Goal: Task Accomplishment & Management: Complete application form

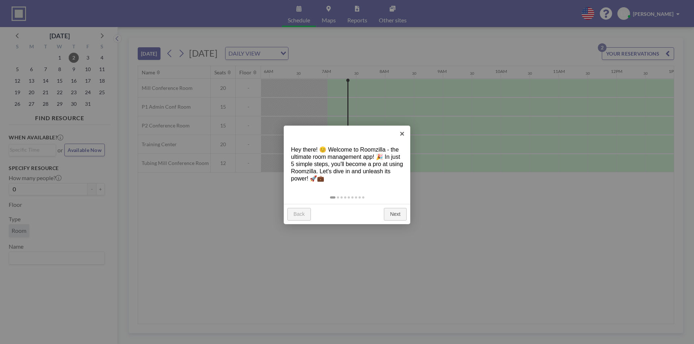
scroll to position [0, 376]
click at [405, 132] on link "×" at bounding box center [402, 134] width 16 height 16
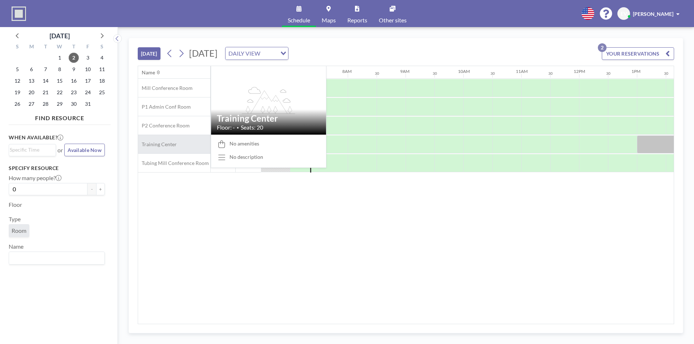
click at [168, 142] on span "Training Center" at bounding box center [157, 144] width 39 height 7
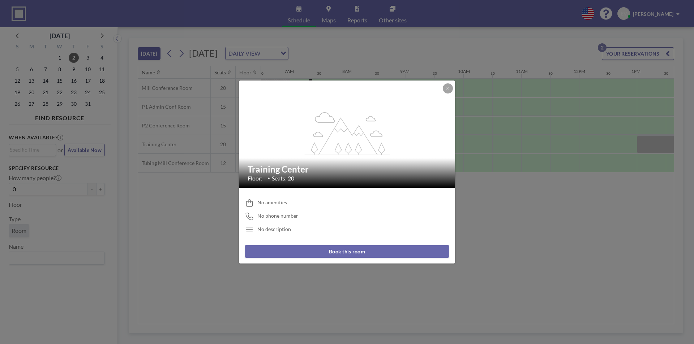
click at [377, 252] on button "Book this room" at bounding box center [347, 251] width 205 height 13
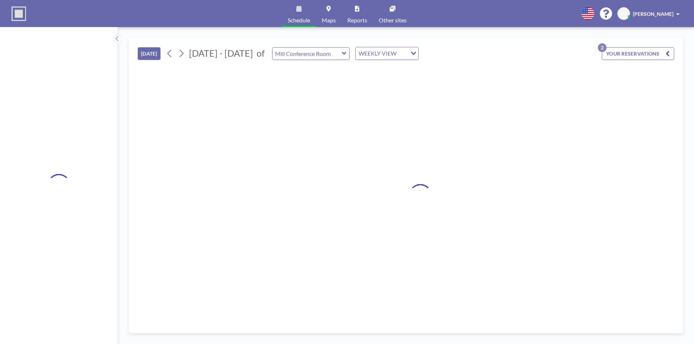
type input "Training Center"
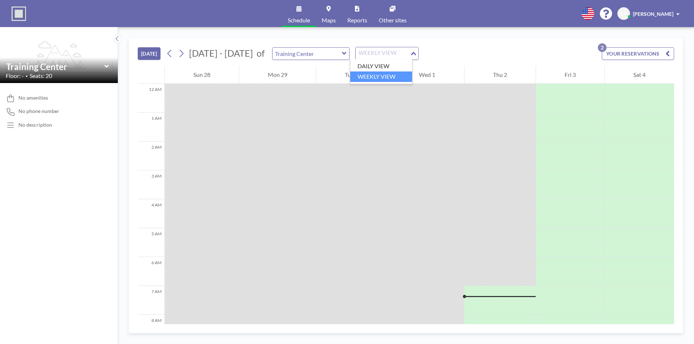
click at [378, 56] on div "WEEKLY VIEW" at bounding box center [383, 52] width 54 height 11
click at [386, 75] on li "WEEKLY VIEW" at bounding box center [381, 77] width 62 height 10
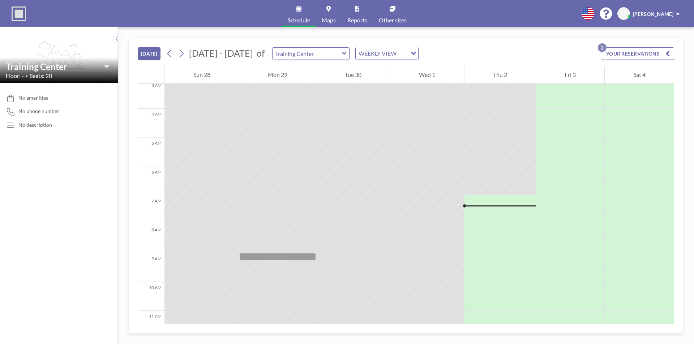
scroll to position [108, 0]
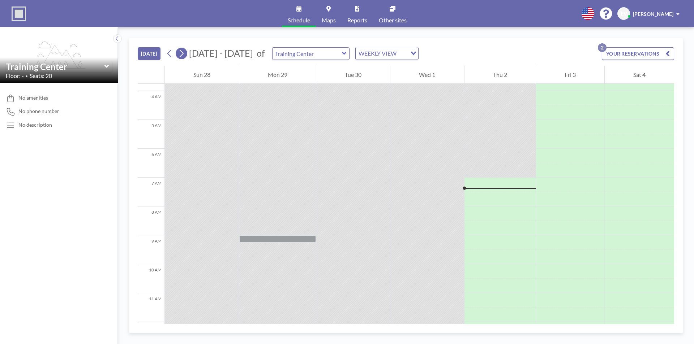
click at [185, 53] on icon at bounding box center [181, 53] width 7 height 11
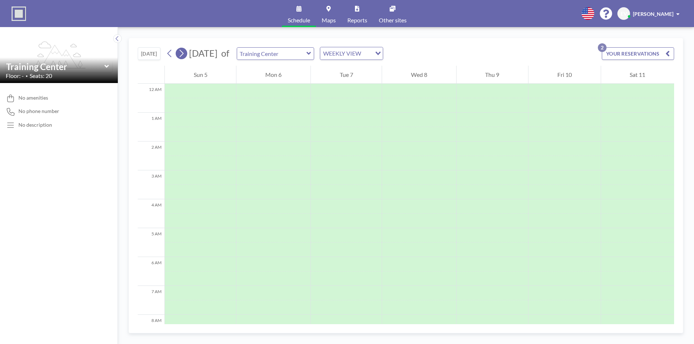
click at [185, 53] on icon at bounding box center [181, 53] width 7 height 11
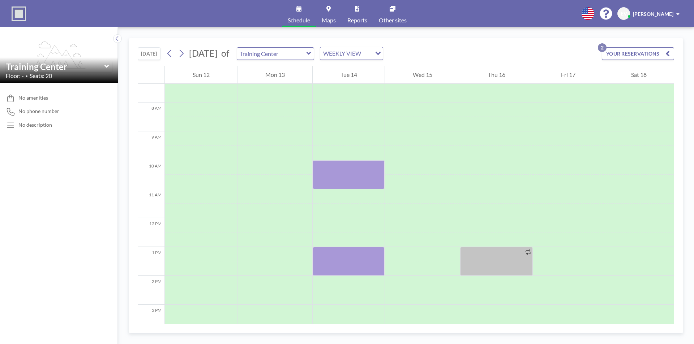
scroll to position [217, 0]
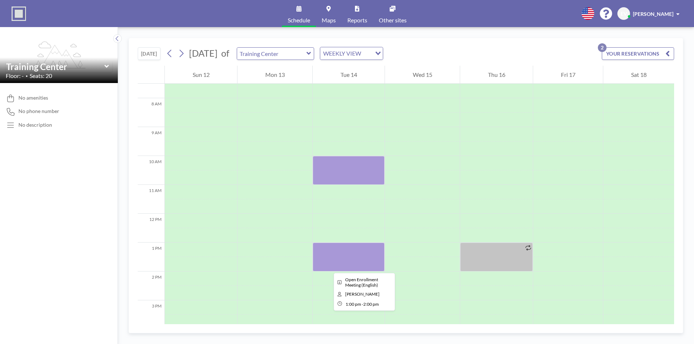
click at [328, 267] on div at bounding box center [349, 257] width 72 height 29
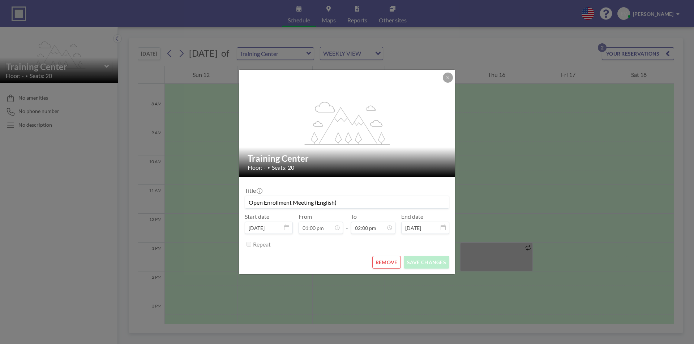
click at [328, 267] on div "REMOVE SAVE CHANGES" at bounding box center [347, 262] width 205 height 13
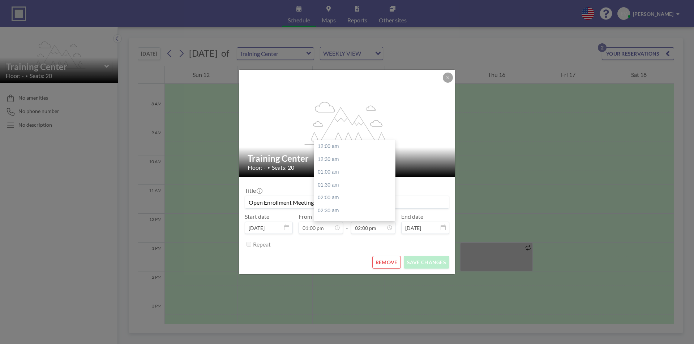
scroll to position [360, 0]
click at [292, 200] on input "Open Enrollment Meeting (English)" at bounding box center [347, 202] width 204 height 12
click at [446, 77] on icon at bounding box center [448, 78] width 4 height 4
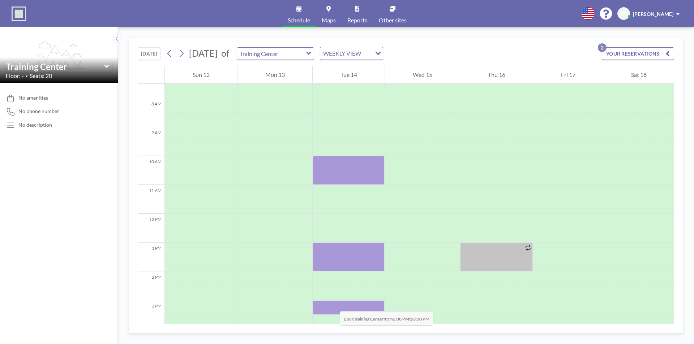
click at [333, 304] on div at bounding box center [349, 308] width 72 height 14
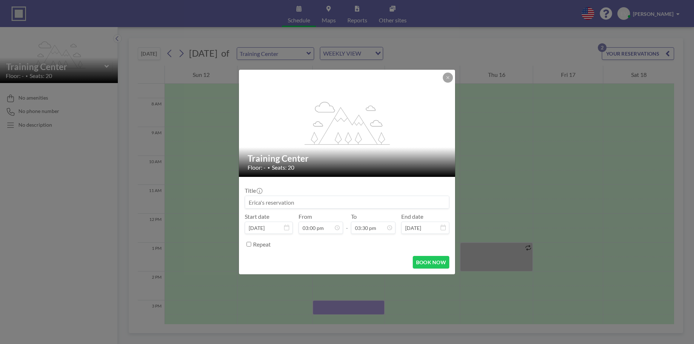
click at [333, 304] on div "flex-grow: 1.2; Training Center Floor: - • Seats: 20 Title Start date [DATE] Fr…" at bounding box center [347, 172] width 694 height 344
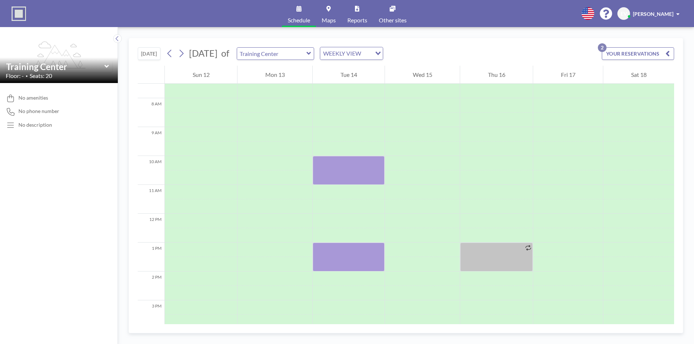
click at [333, 304] on div at bounding box center [349, 308] width 72 height 14
click at [332, 306] on div at bounding box center [349, 308] width 72 height 14
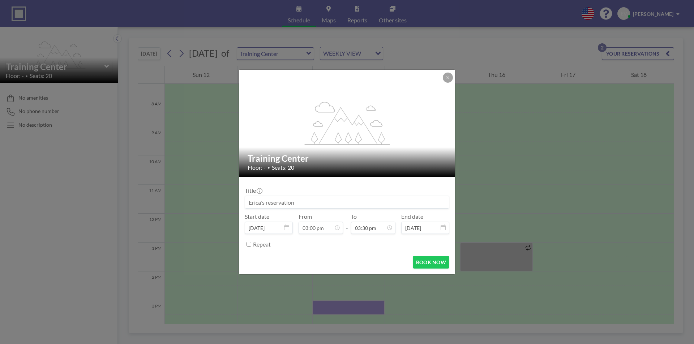
scroll to position [386, 0]
click at [303, 205] on input at bounding box center [347, 202] width 204 height 12
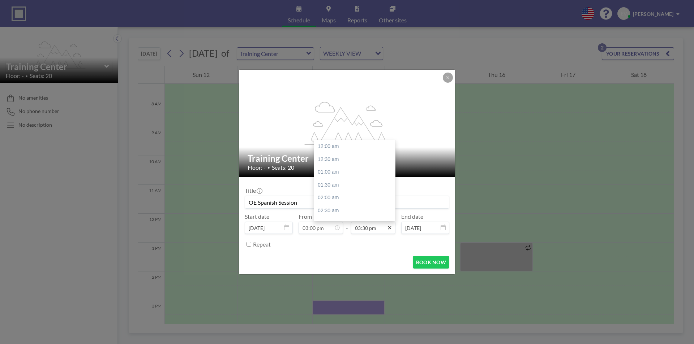
scroll to position [399, 0]
type input "OE Spanish Session"
click at [336, 164] on div "04:00 pm" at bounding box center [356, 159] width 85 height 13
type input "04:00 pm"
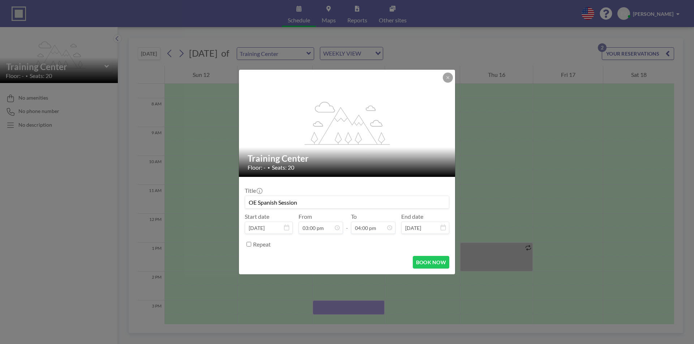
scroll to position [412, 0]
click at [421, 261] on button "BOOK NOW" at bounding box center [431, 262] width 37 height 13
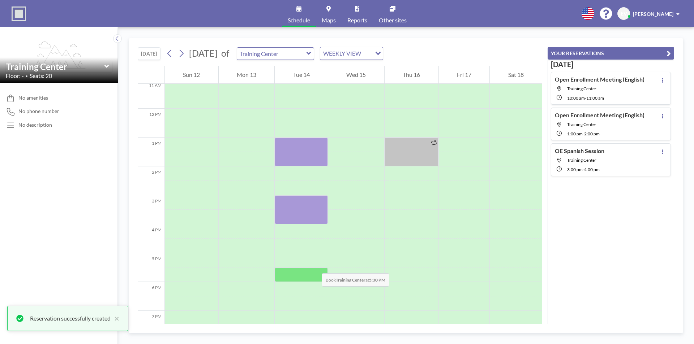
scroll to position [325, 0]
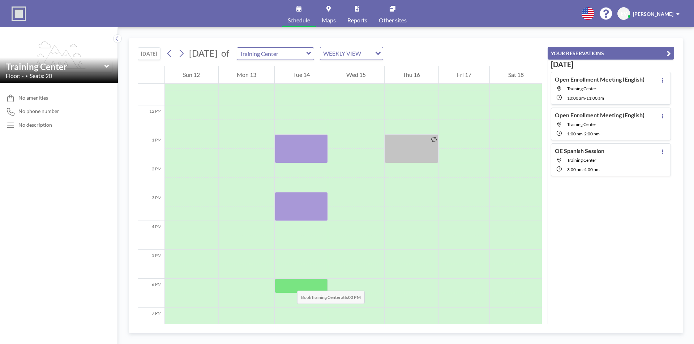
click at [290, 284] on div at bounding box center [301, 286] width 53 height 14
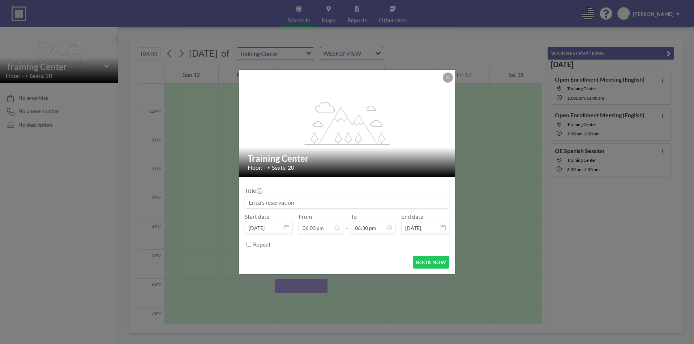
click at [290, 284] on div "flex-grow: 1.2; Training Center Floor: - • Seats: 20 Title Start date [DATE] Fr…" at bounding box center [347, 172] width 694 height 344
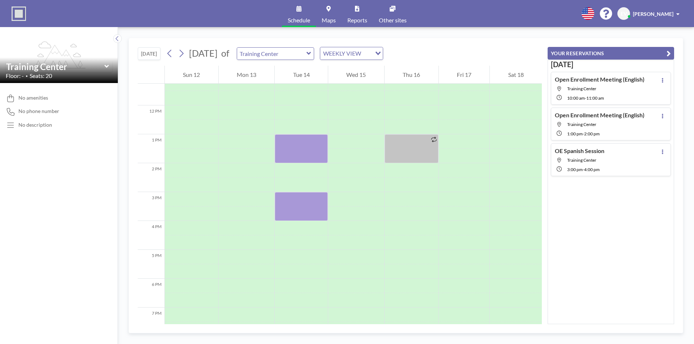
click at [290, 284] on div at bounding box center [301, 286] width 53 height 14
click at [291, 288] on div at bounding box center [301, 286] width 53 height 14
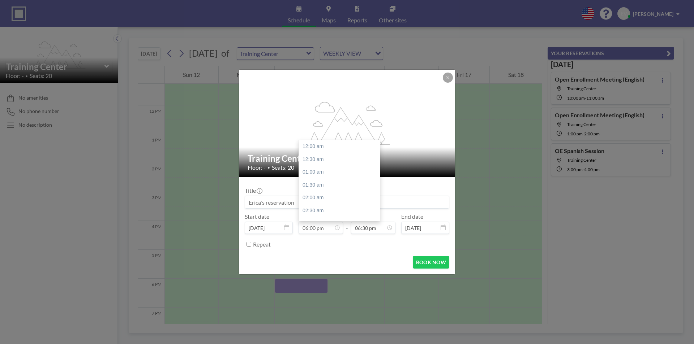
scroll to position [463, 0]
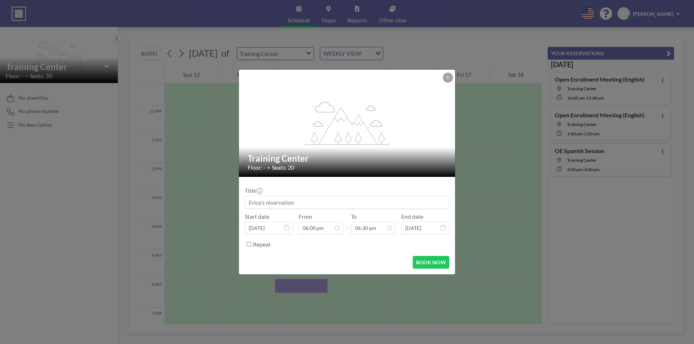
click at [289, 205] on input at bounding box center [347, 202] width 204 height 12
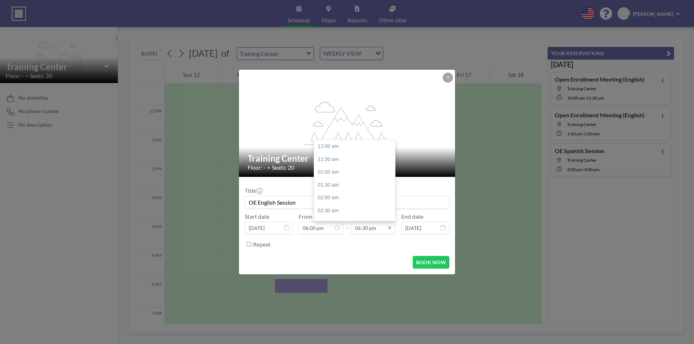
scroll to position [476, 0]
type input "OE English Session"
click at [336, 160] on div "07:00 pm" at bounding box center [356, 159] width 85 height 13
type input "07:00 pm"
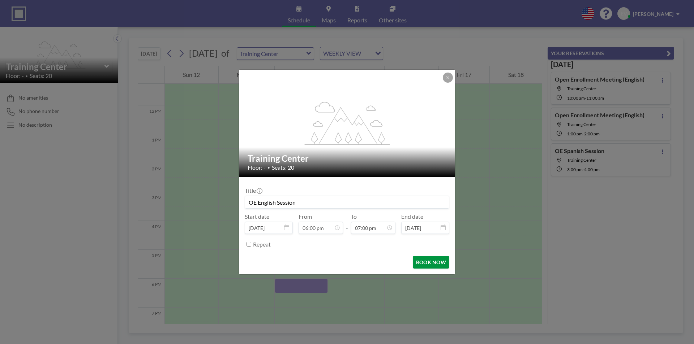
scroll to position [489, 0]
click at [430, 263] on button "BOOK NOW" at bounding box center [431, 262] width 37 height 13
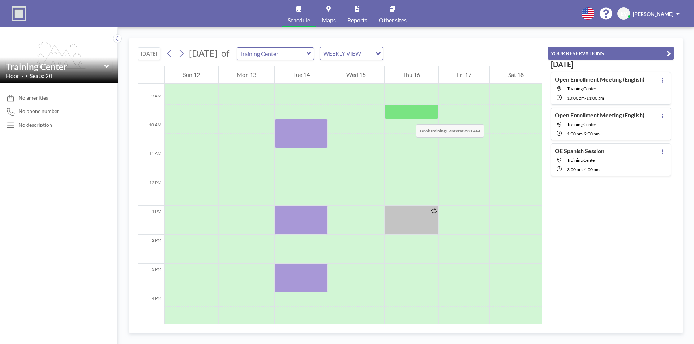
scroll to position [253, 0]
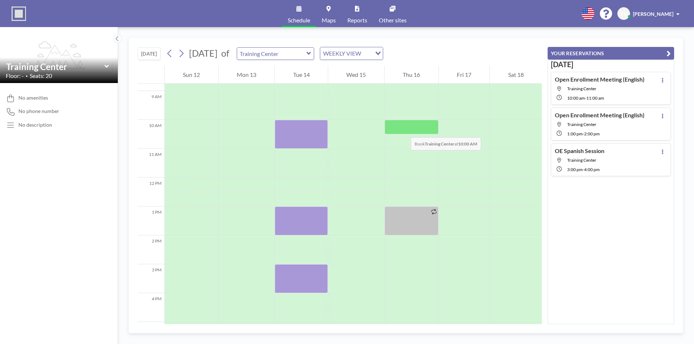
click at [403, 130] on div at bounding box center [412, 127] width 54 height 14
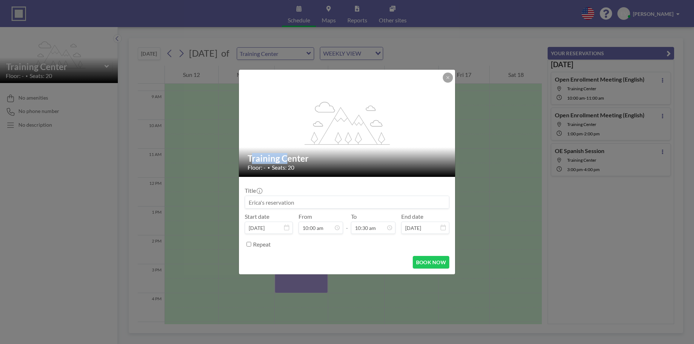
click at [403, 130] on div "flex-grow: 1.2;" at bounding box center [347, 123] width 217 height 107
click at [317, 198] on input at bounding box center [347, 202] width 204 height 12
type input "T"
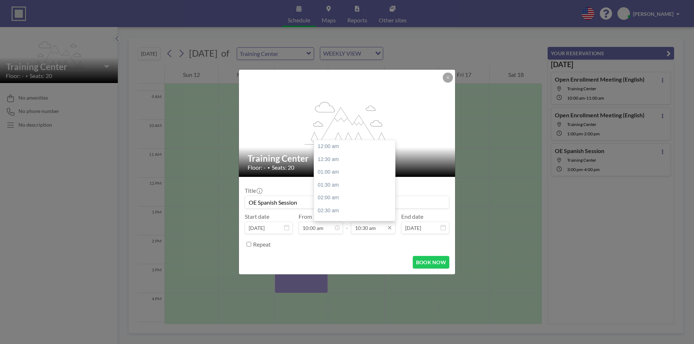
scroll to position [270, 0]
type input "OE Spanish Session"
click at [339, 163] on div "11:00 am" at bounding box center [356, 159] width 85 height 13
type input "11:00 am"
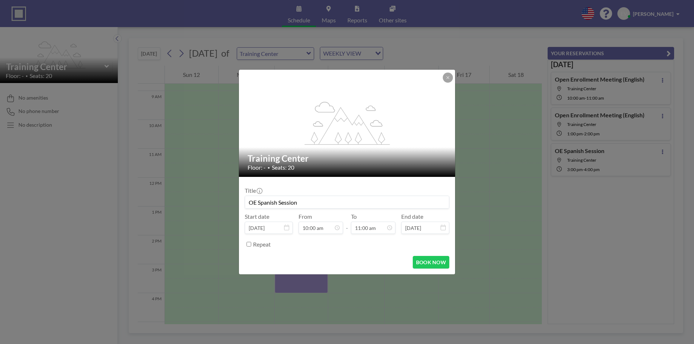
scroll to position [283, 0]
click at [437, 265] on button "BOOK NOW" at bounding box center [431, 262] width 37 height 13
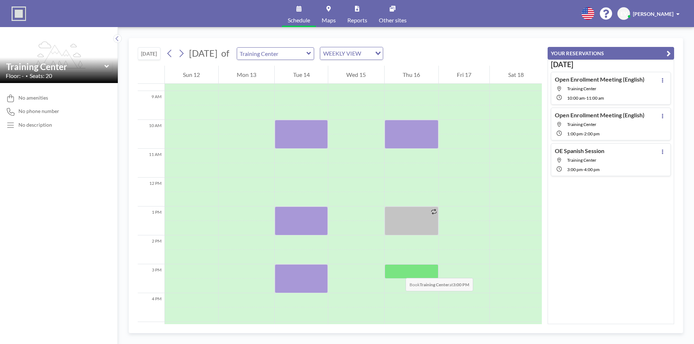
click at [398, 271] on div at bounding box center [412, 272] width 54 height 14
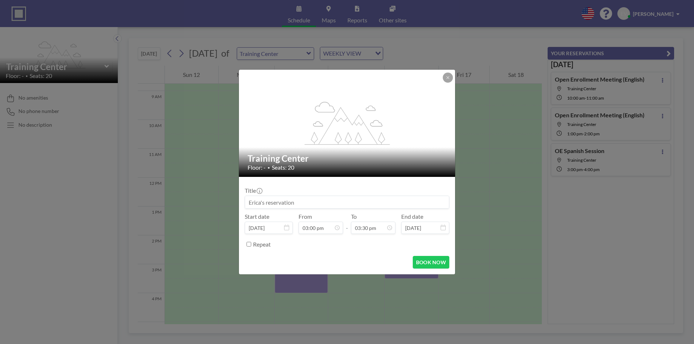
click at [398, 271] on form "Title Start date [DATE] From 03:00 pm - To 03:30 pm End date [DATE] Repeat BOOK…" at bounding box center [347, 226] width 216 height 98
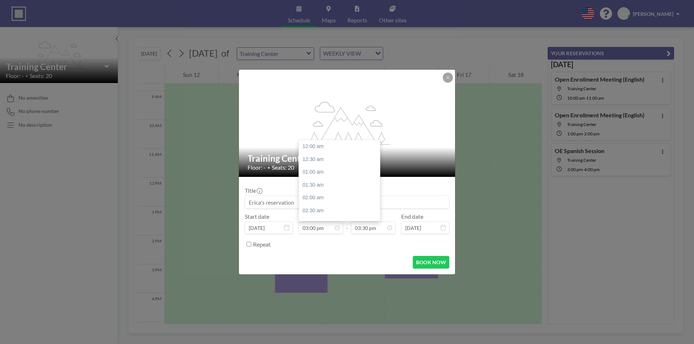
scroll to position [386, 0]
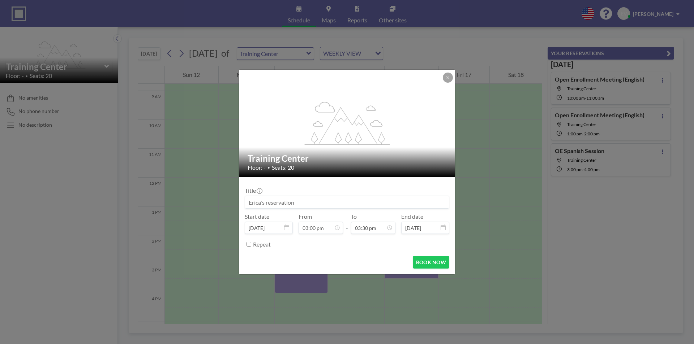
click at [310, 207] on input at bounding box center [347, 202] width 204 height 12
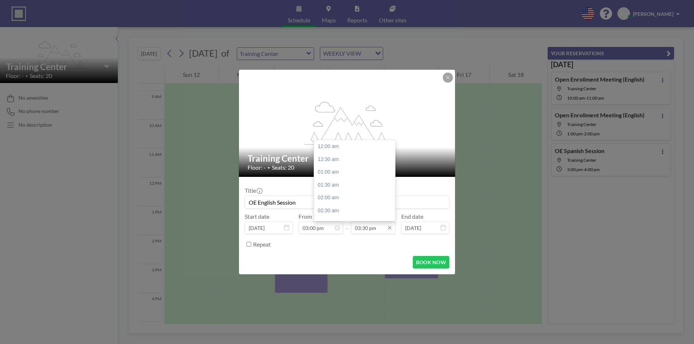
scroll to position [399, 0]
type input "OE English Session"
click at [334, 161] on div "04:00 pm" at bounding box center [356, 159] width 85 height 13
type input "04:00 pm"
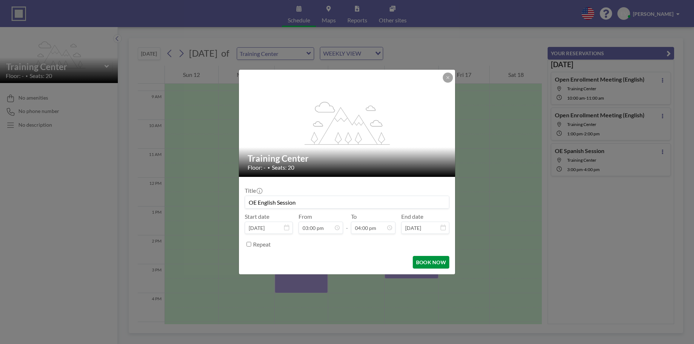
scroll to position [412, 0]
click at [431, 265] on button "BOOK NOW" at bounding box center [431, 262] width 37 height 13
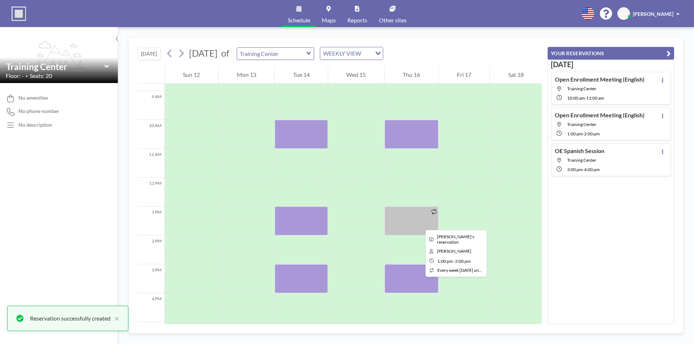
drag, startPoint x: 420, startPoint y: 224, endPoint x: 391, endPoint y: 216, distance: 29.9
click at [391, 216] on div at bounding box center [412, 221] width 54 height 29
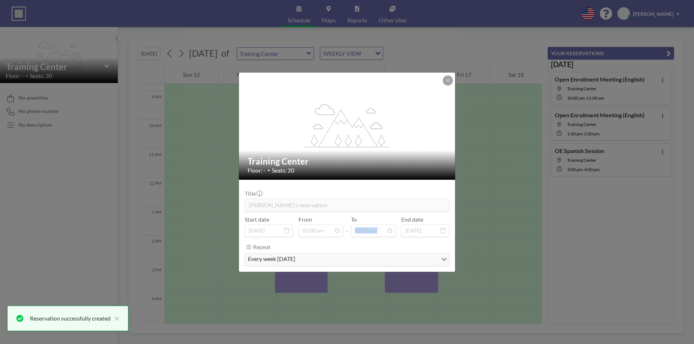
click at [391, 216] on div "To 02:00 pm" at bounding box center [373, 226] width 44 height 21
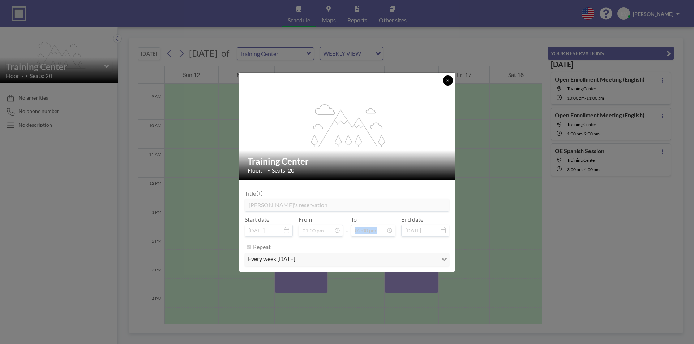
click at [445, 77] on button at bounding box center [448, 81] width 10 height 10
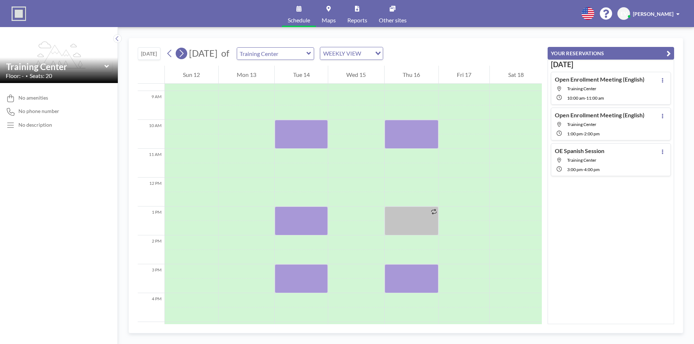
click at [184, 49] on icon at bounding box center [181, 53] width 7 height 11
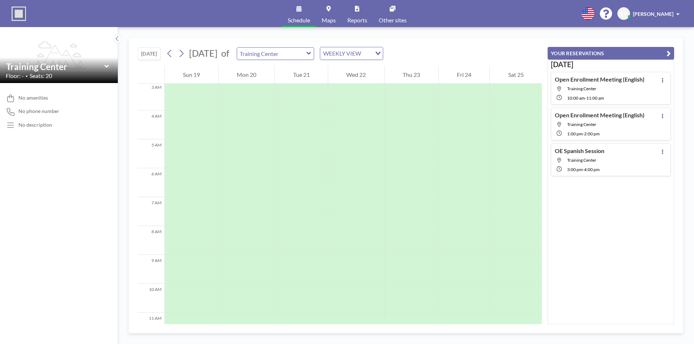
scroll to position [101, 0]
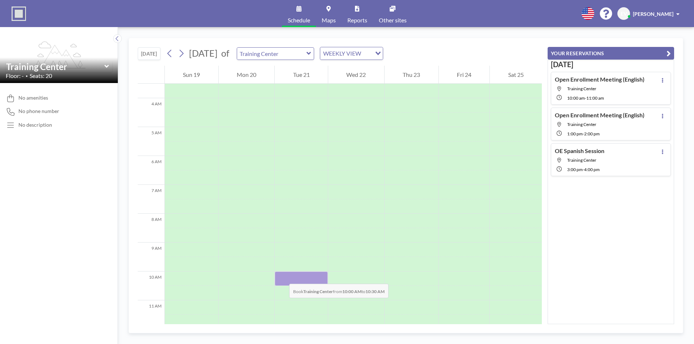
click at [282, 277] on div at bounding box center [301, 279] width 53 height 14
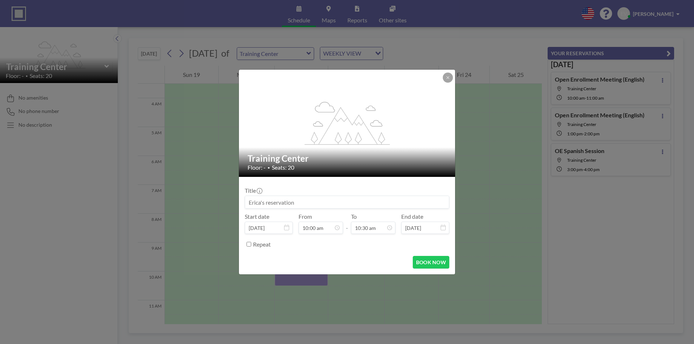
click at [282, 277] on div "flex-grow: 1.2; Training Center Floor: - • Seats: 20 Title Start date [DATE] Fr…" at bounding box center [347, 172] width 694 height 344
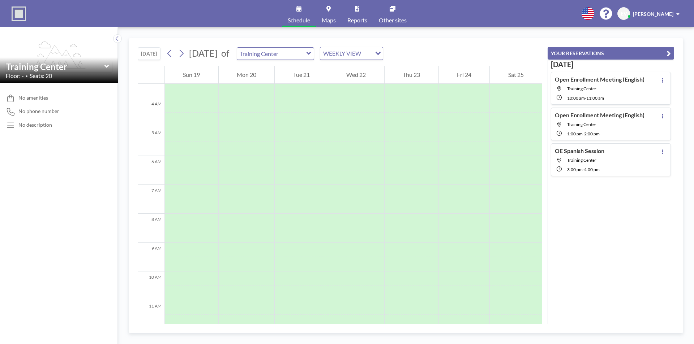
click at [282, 277] on div at bounding box center [301, 279] width 53 height 14
click at [289, 283] on div at bounding box center [301, 279] width 53 height 14
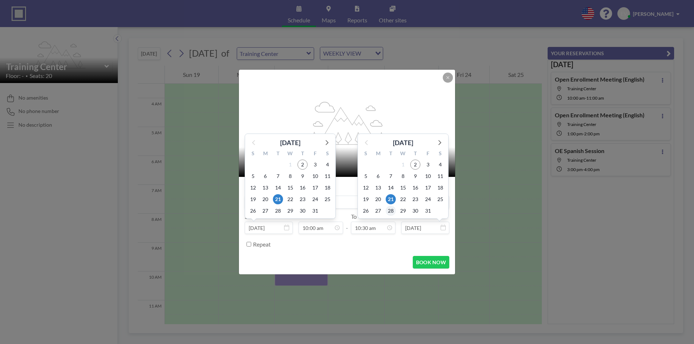
scroll to position [270, 0]
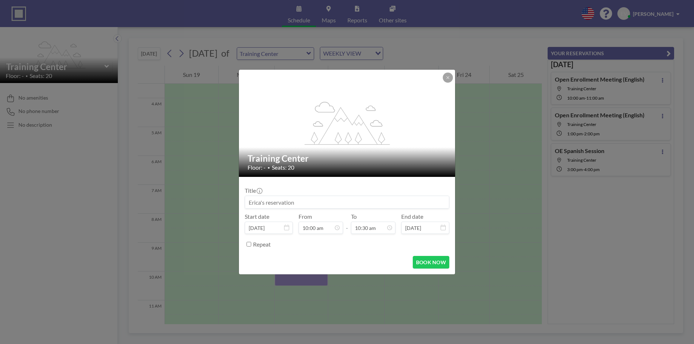
click at [288, 204] on input at bounding box center [347, 202] width 204 height 12
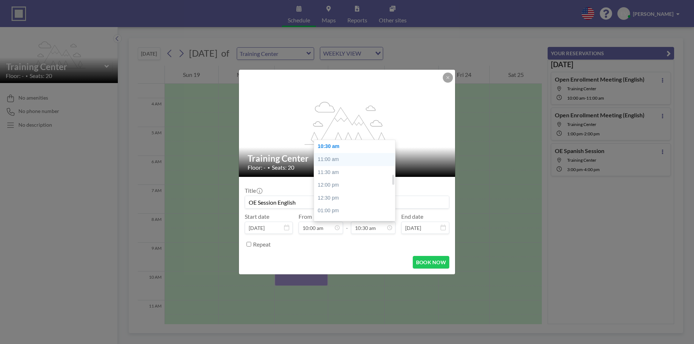
type input "OE Session English"
click at [338, 161] on div "11:00 am" at bounding box center [356, 159] width 85 height 13
type input "11:00 am"
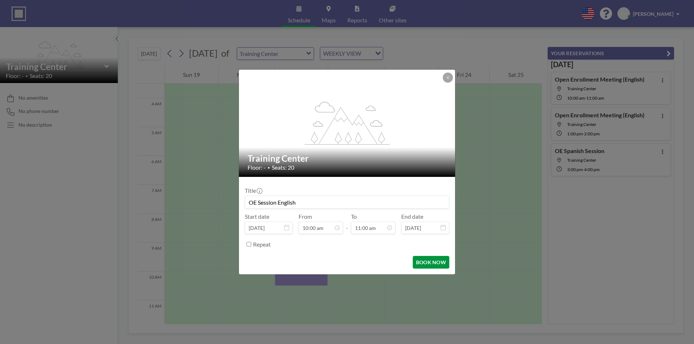
click at [433, 261] on button "BOOK NOW" at bounding box center [431, 262] width 37 height 13
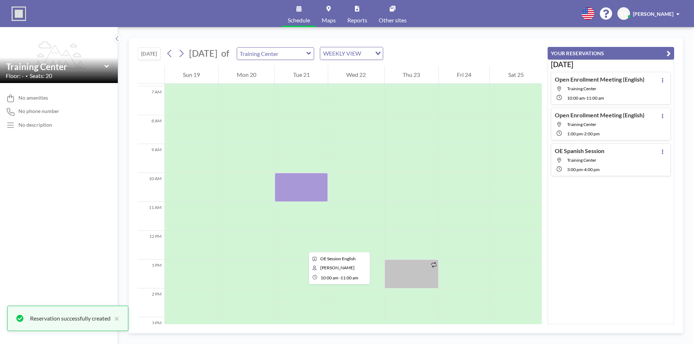
scroll to position [210, 0]
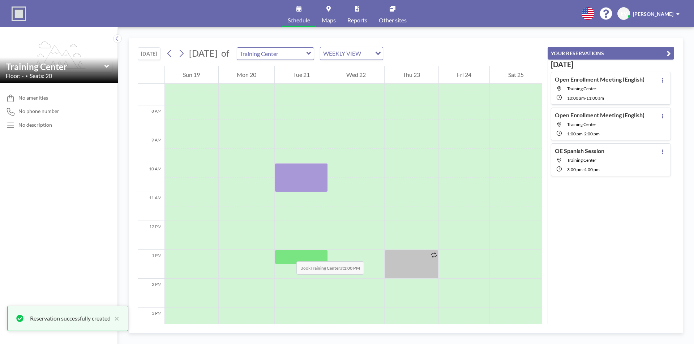
click at [289, 254] on div at bounding box center [301, 257] width 53 height 14
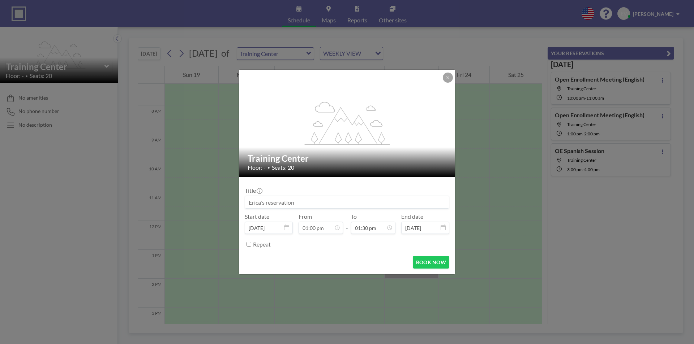
click at [289, 254] on form "Title Start date [DATE] From 01:00 pm - To 01:30 pm End date [DATE] Repeat BOOK…" at bounding box center [347, 226] width 216 height 98
click at [362, 202] on input at bounding box center [347, 202] width 204 height 12
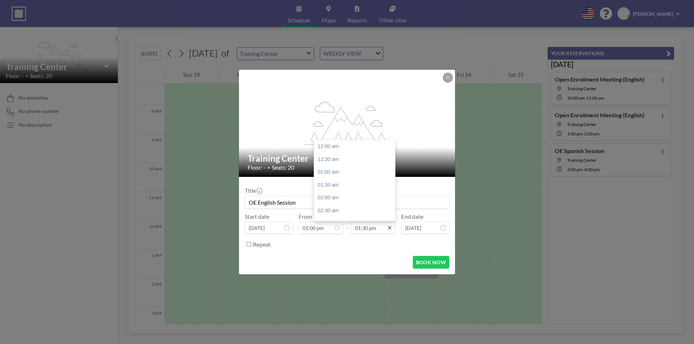
scroll to position [347, 0]
type input "OE English Session"
click at [332, 161] on div "02:00 pm" at bounding box center [356, 159] width 85 height 13
type input "02:00 pm"
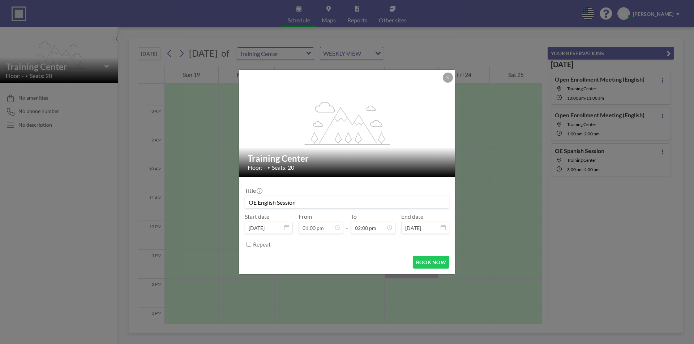
scroll to position [360, 0]
click at [415, 260] on button "BOOK NOW" at bounding box center [431, 262] width 37 height 13
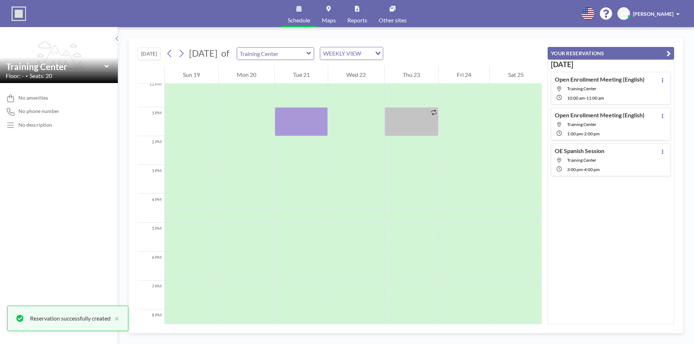
scroll to position [354, 0]
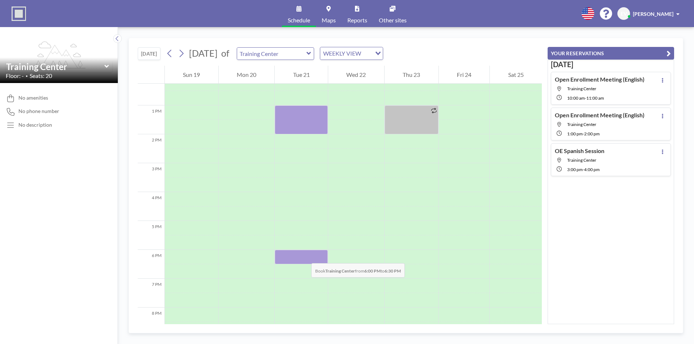
click at [304, 256] on div at bounding box center [301, 257] width 53 height 14
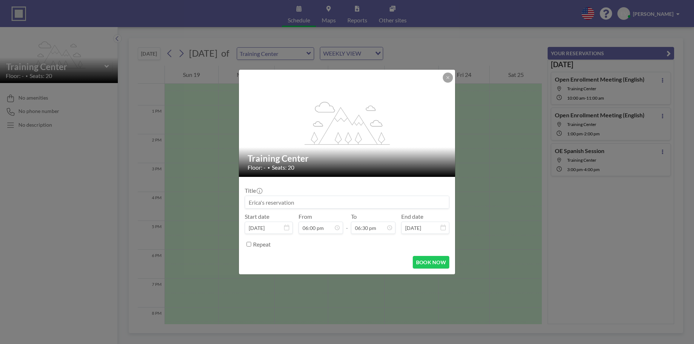
click at [304, 256] on div "BOOK NOW" at bounding box center [347, 262] width 205 height 13
click at [296, 203] on input at bounding box center [347, 202] width 204 height 12
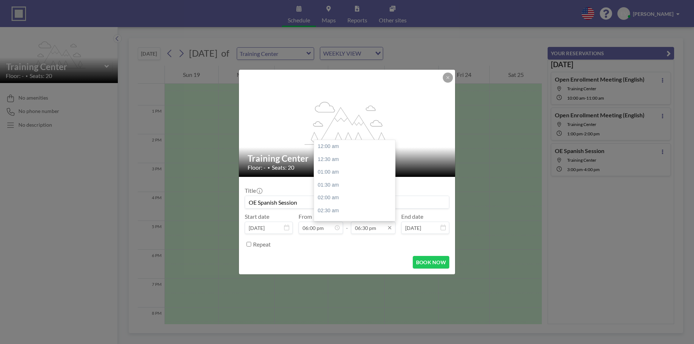
scroll to position [476, 0]
type input "OE Spanish Session"
click at [333, 160] on div "07:00 pm" at bounding box center [356, 159] width 85 height 13
type input "07:00 pm"
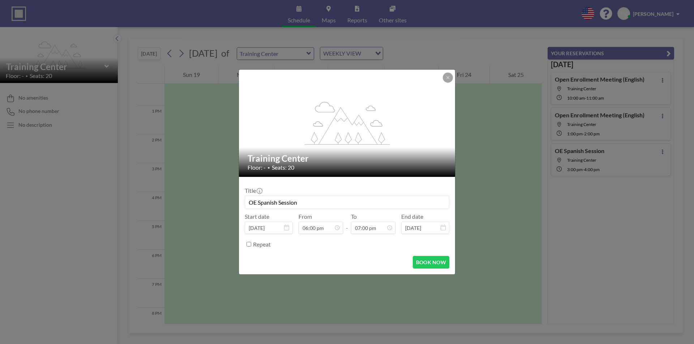
click at [431, 255] on form "Title OE Spanish Session Start date [DATE] From 06:00 pm - To 07:00 pm End date…" at bounding box center [347, 226] width 216 height 98
click at [432, 261] on button "BOOK NOW" at bounding box center [431, 262] width 37 height 13
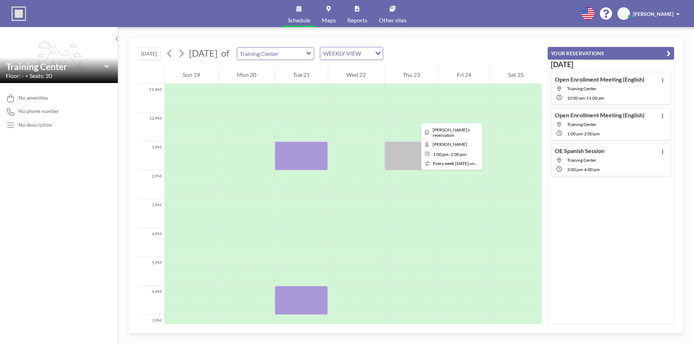
scroll to position [282, 0]
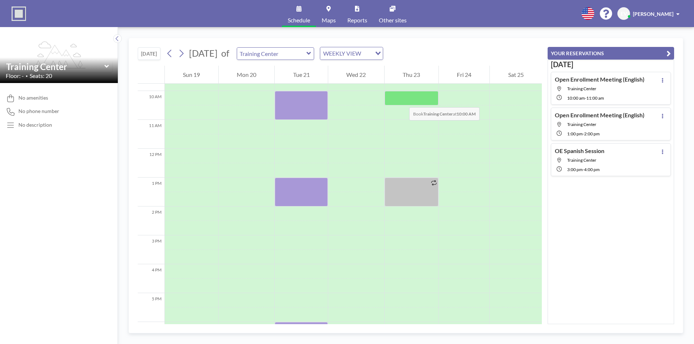
click at [402, 100] on div at bounding box center [412, 98] width 54 height 14
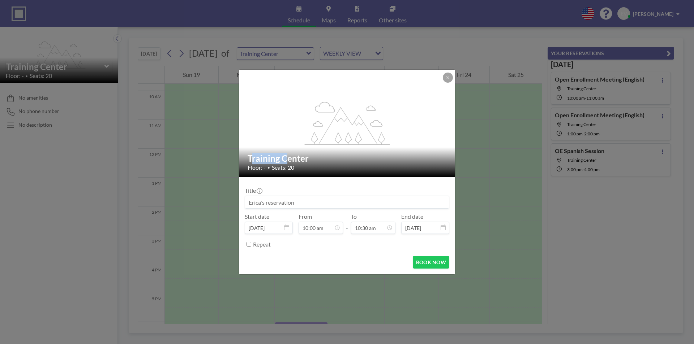
click at [402, 100] on div "flex-grow: 1.2;" at bounding box center [347, 123] width 217 height 107
click at [298, 197] on input at bounding box center [347, 202] width 204 height 12
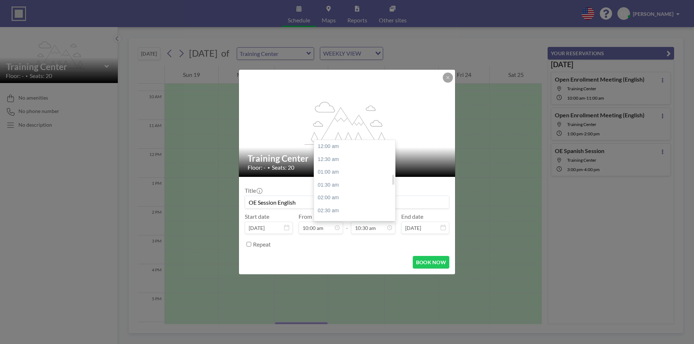
scroll to position [270, 0]
type input "OE Session English"
click at [334, 161] on div "11:00 am" at bounding box center [356, 159] width 85 height 13
type input "11:00 am"
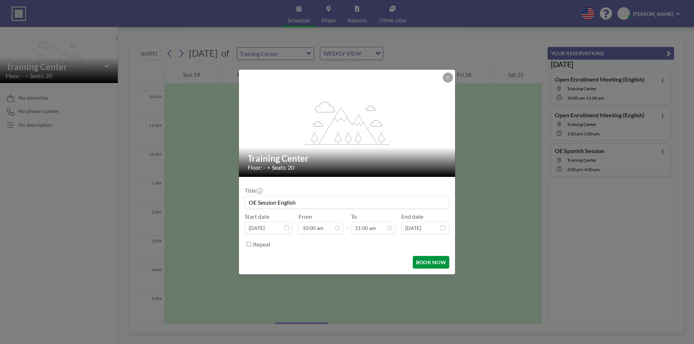
click at [424, 265] on button "BOOK NOW" at bounding box center [431, 262] width 37 height 13
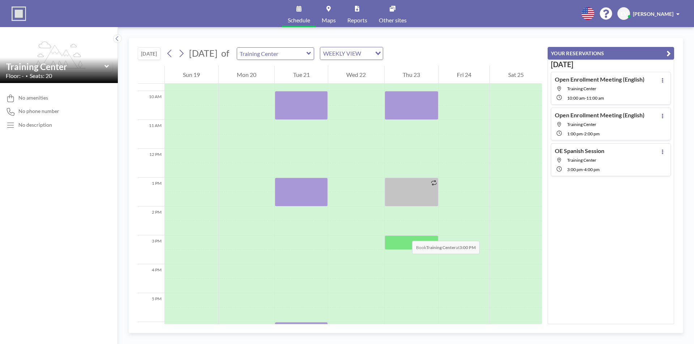
scroll to position [318, 0]
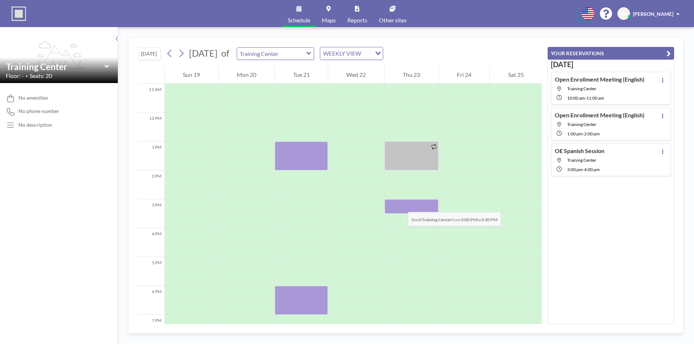
click at [401, 205] on div at bounding box center [412, 207] width 54 height 14
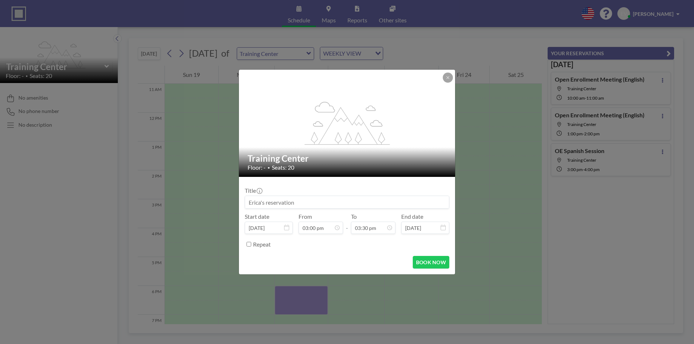
click at [401, 205] on input at bounding box center [347, 202] width 204 height 12
click at [335, 207] on input at bounding box center [347, 202] width 204 height 12
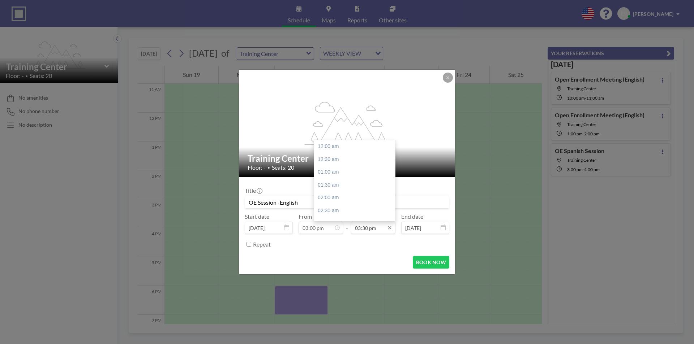
scroll to position [399, 0]
type input "OE Session -English"
click at [338, 160] on div "04:00 pm" at bounding box center [356, 159] width 85 height 13
type input "04:00 pm"
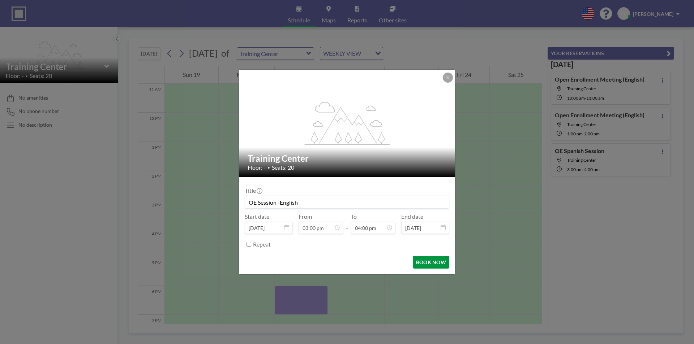
click at [421, 260] on button "BOOK NOW" at bounding box center [431, 262] width 37 height 13
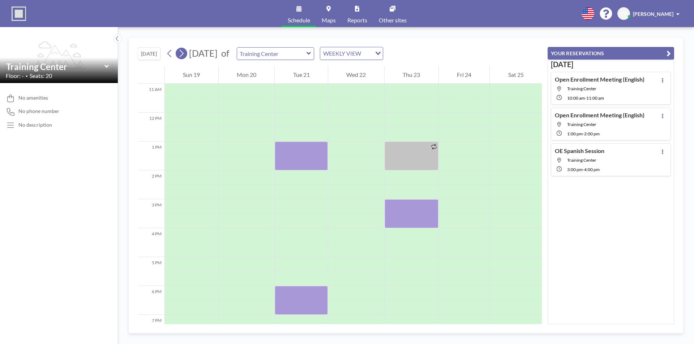
click at [184, 55] on icon at bounding box center [181, 53] width 7 height 11
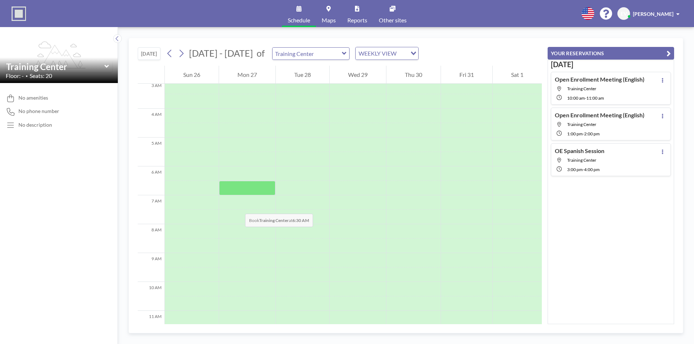
scroll to position [108, 0]
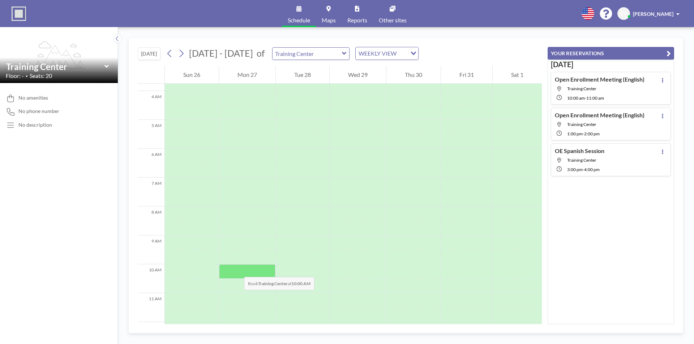
click at [237, 270] on div at bounding box center [247, 272] width 56 height 14
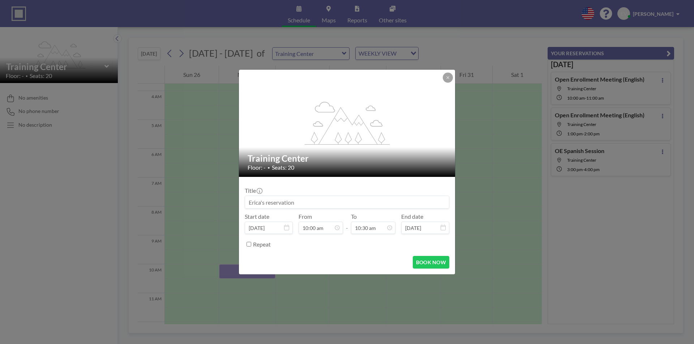
click at [237, 270] on div "flex-grow: 1.2; Training Center Floor: - • Seats: 20 Title Start date [DATE] Fr…" at bounding box center [347, 172] width 694 height 344
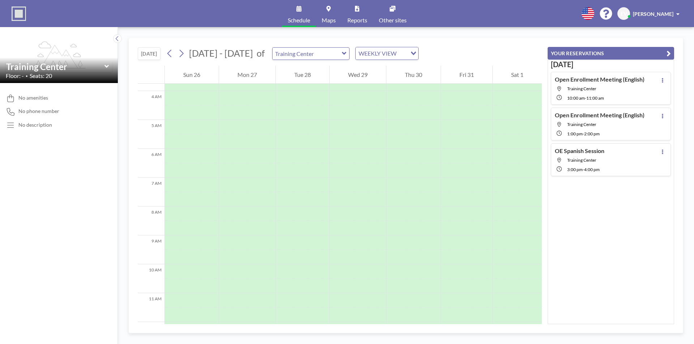
click at [237, 270] on div at bounding box center [247, 272] width 56 height 14
click at [233, 274] on div at bounding box center [247, 272] width 56 height 14
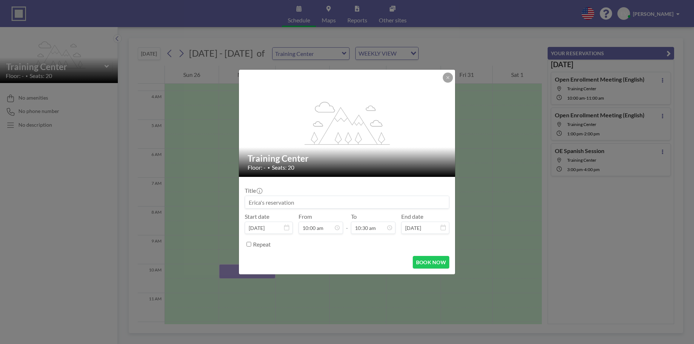
click at [393, 208] on input at bounding box center [347, 202] width 204 height 12
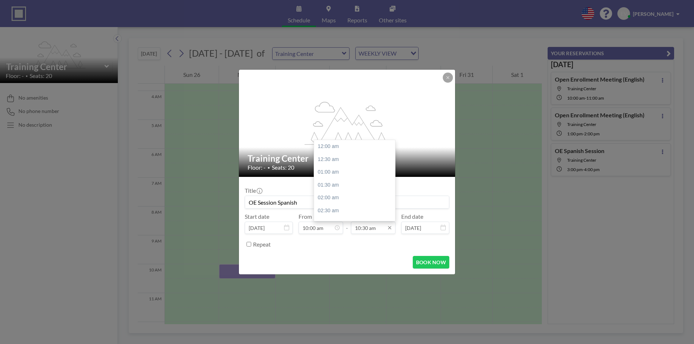
scroll to position [270, 0]
type input "OE Session Spanish"
click at [337, 162] on div "11:00 am" at bounding box center [356, 159] width 85 height 13
type input "11:00 am"
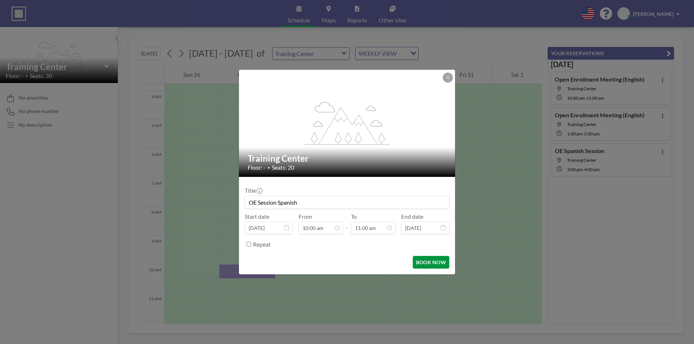
scroll to position [283, 0]
click at [428, 262] on button "BOOK NOW" at bounding box center [431, 262] width 37 height 13
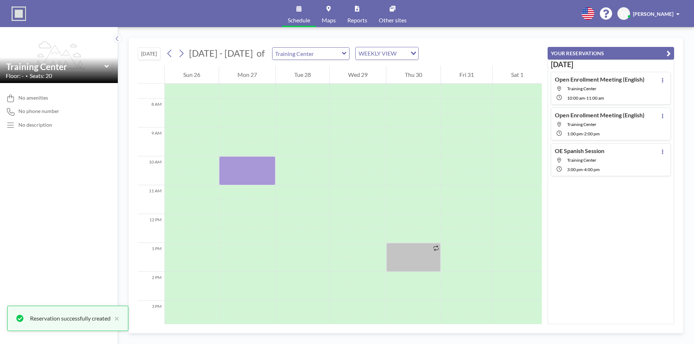
scroll to position [217, 0]
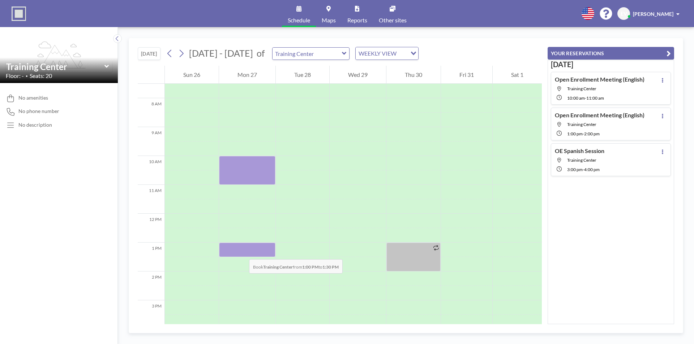
click at [242, 252] on div at bounding box center [247, 250] width 56 height 14
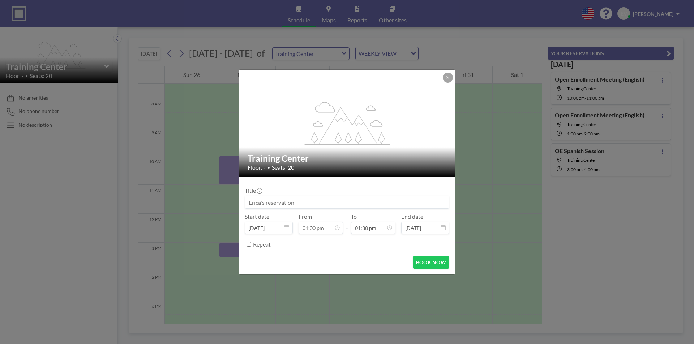
click at [242, 252] on form "Title Start date [DATE] From 01:00 pm - To 01:30 pm End date [DATE] Repeat BOOK…" at bounding box center [347, 226] width 216 height 98
click at [341, 207] on input at bounding box center [347, 202] width 204 height 12
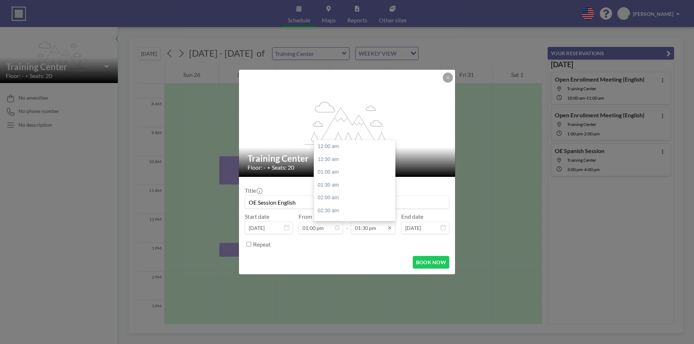
scroll to position [347, 0]
type input "OE Session English"
click at [335, 160] on div "02:00 pm" at bounding box center [356, 159] width 85 height 13
type input "02:00 pm"
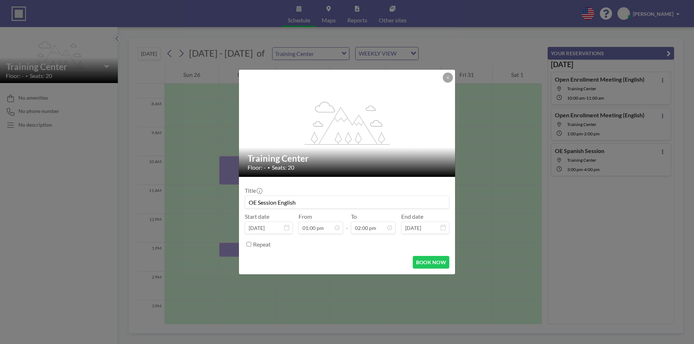
scroll to position [360, 0]
click at [416, 258] on button "BOOK NOW" at bounding box center [431, 262] width 37 height 13
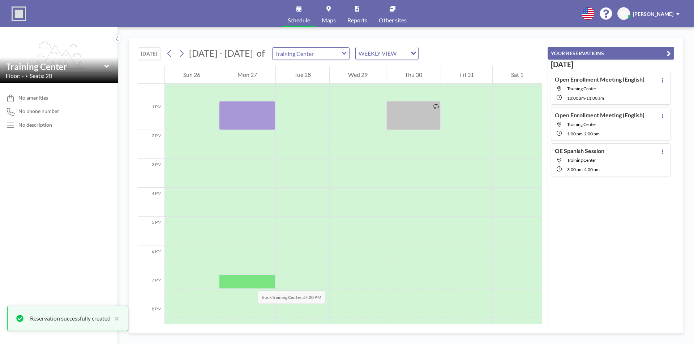
scroll to position [361, 0]
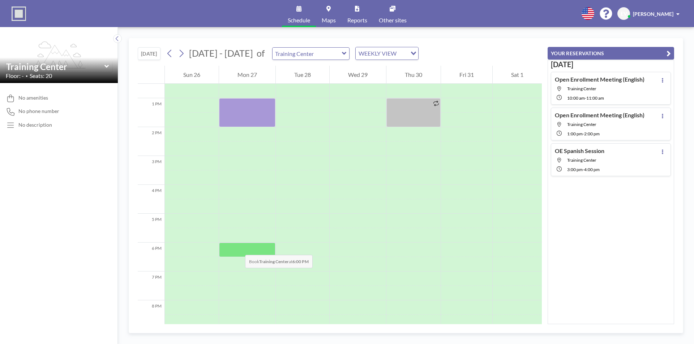
click at [238, 248] on div at bounding box center [247, 250] width 56 height 14
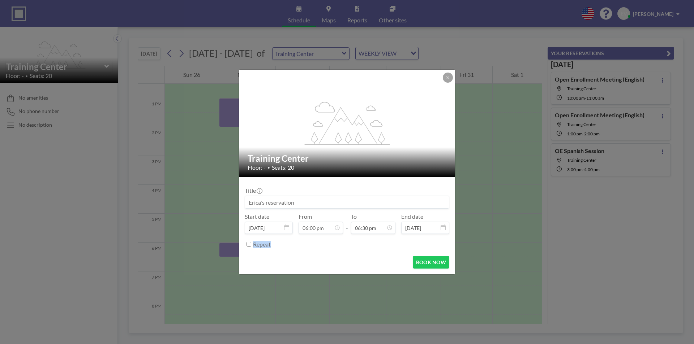
click at [238, 248] on div "flex-grow: 1.2; Training Center Floor: - • Seats: 20 Title Start date [DATE] Fr…" at bounding box center [347, 172] width 694 height 344
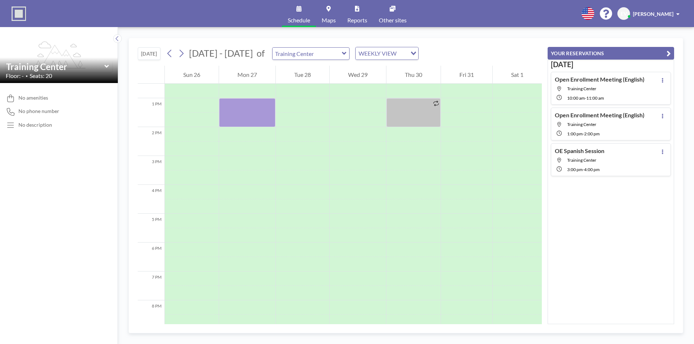
click at [238, 248] on div at bounding box center [247, 250] width 56 height 14
click at [237, 250] on div at bounding box center [247, 250] width 56 height 14
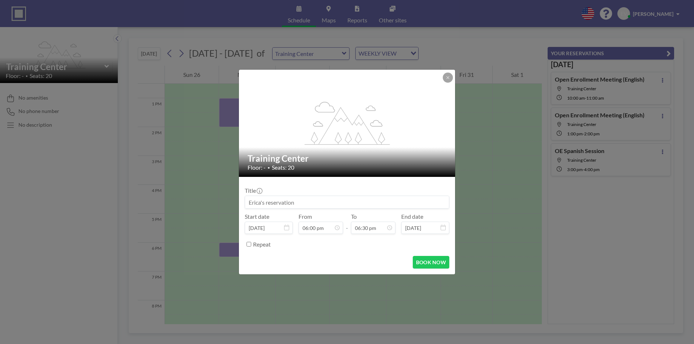
click at [359, 204] on input at bounding box center [347, 202] width 204 height 12
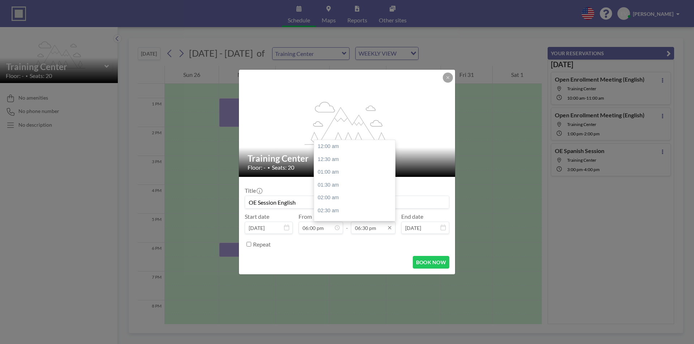
scroll to position [476, 0]
type input "OE Session English"
click at [334, 157] on div "07:00 pm" at bounding box center [356, 159] width 85 height 13
type input "07:00 pm"
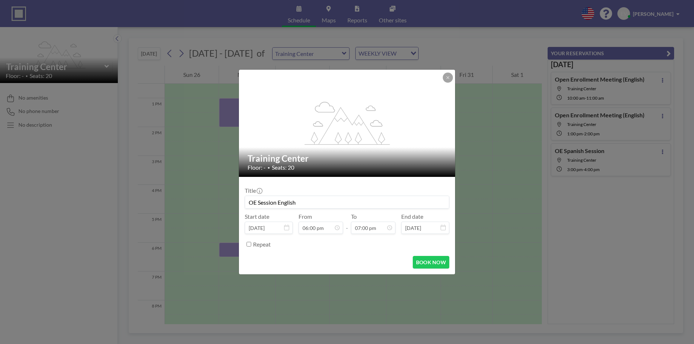
scroll to position [489, 0]
click at [435, 267] on button "BOOK NOW" at bounding box center [431, 262] width 37 height 13
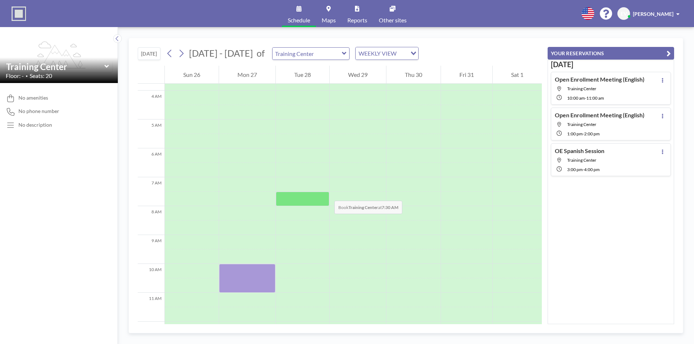
scroll to position [108, 0]
click at [173, 55] on icon at bounding box center [169, 53] width 7 height 11
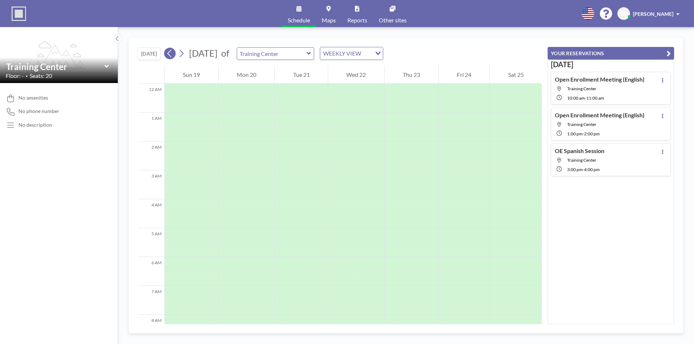
click at [173, 55] on icon at bounding box center [169, 53] width 7 height 11
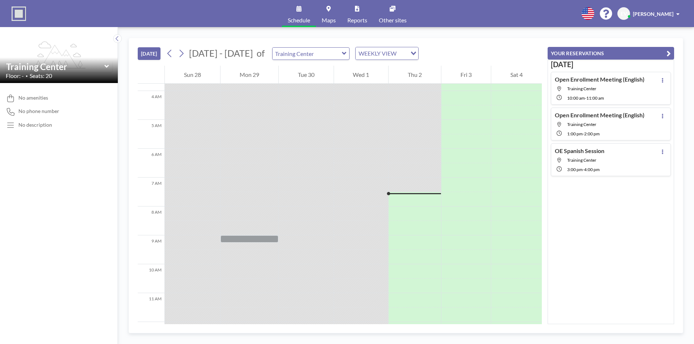
click at [188, 56] on div "[DATE] - [DATE] of Training Center WEEKLY VIEW Loading..." at bounding box center [291, 53] width 255 height 13
click at [183, 58] on icon at bounding box center [181, 53] width 7 height 11
